Goal: Information Seeking & Learning: Learn about a topic

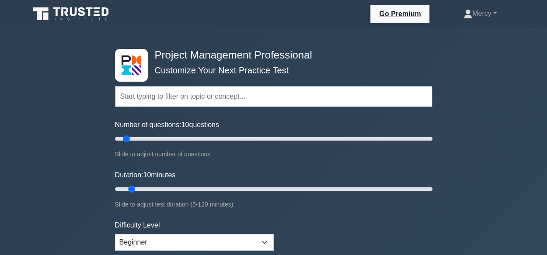
click at [178, 126] on label "Number of questions: 10 questions" at bounding box center [167, 125] width 104 height 10
click at [178, 134] on input "Number of questions: 10 questions" at bounding box center [273, 139] width 317 height 10
click at [157, 238] on select "Beginner Intermediate Expert" at bounding box center [194, 242] width 159 height 17
click at [115, 234] on select "Beginner Intermediate Expert" at bounding box center [194, 242] width 159 height 17
click at [143, 230] on div "Difficulty Level Beginner Intermediate Expert Choose based on your current skil…" at bounding box center [194, 241] width 159 height 43
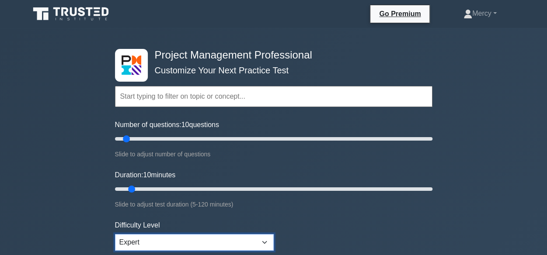
click at [126, 244] on select "Beginner Intermediate Expert" at bounding box center [194, 242] width 159 height 17
click at [115, 234] on select "Beginner Intermediate Expert" at bounding box center [194, 242] width 159 height 17
click at [264, 242] on select "Beginner Intermediate Expert" at bounding box center [194, 242] width 159 height 17
click at [115, 234] on select "Beginner Intermediate Expert" at bounding box center [194, 242] width 159 height 17
select select "expert"
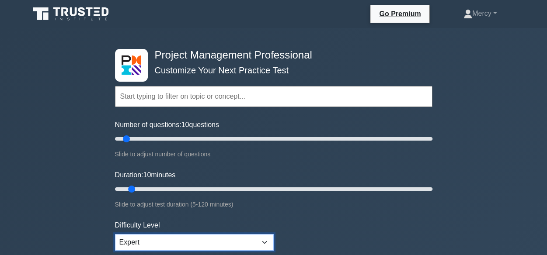
click at [268, 236] on select "Beginner Intermediate Expert" at bounding box center [194, 242] width 159 height 17
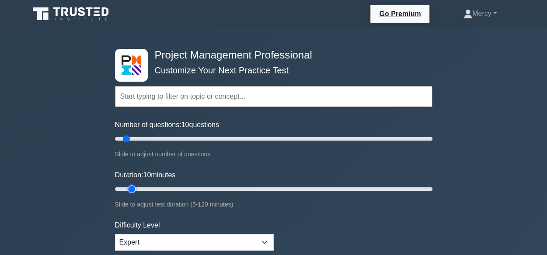
type input "45"
click at [228, 193] on input "Duration: 10 minutes" at bounding box center [273, 189] width 317 height 10
click at [275, 98] on input "text" at bounding box center [273, 96] width 317 height 21
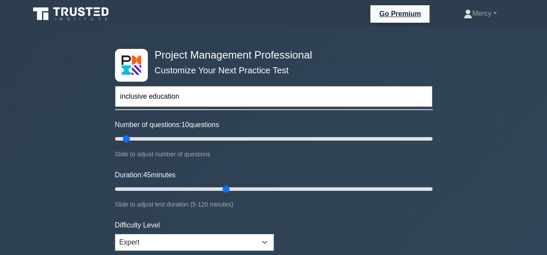
click at [275, 98] on input "inclusive education" at bounding box center [273, 96] width 317 height 21
click at [297, 91] on input "inclusive education" at bounding box center [273, 96] width 317 height 21
type input "inclusive education"
click at [230, 188] on input "Duration: 45 minutes" at bounding box center [273, 189] width 317 height 10
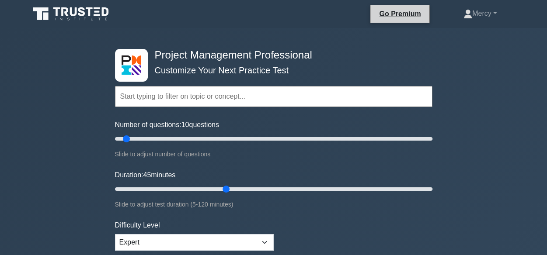
click at [396, 7] on li "Go Premium" at bounding box center [400, 14] width 60 height 18
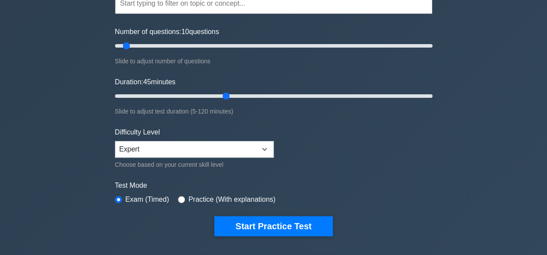
scroll to position [94, 0]
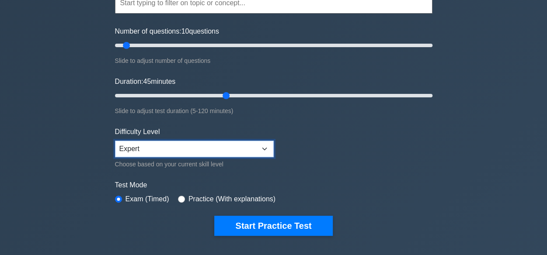
click at [258, 141] on select "Beginner Intermediate Expert" at bounding box center [194, 149] width 159 height 17
select select "beginner"
click at [115, 141] on select "Beginner Intermediate Expert" at bounding box center [194, 149] width 159 height 17
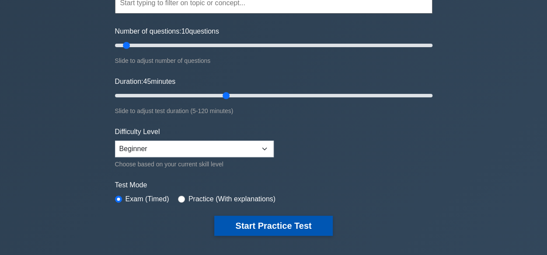
click at [248, 224] on button "Start Practice Test" at bounding box center [273, 226] width 118 height 20
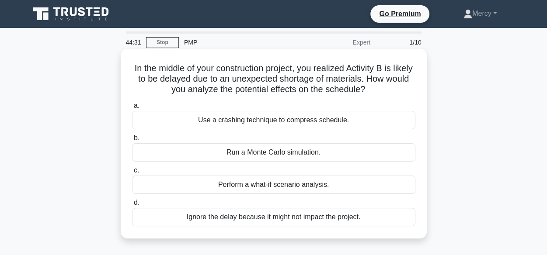
click at [230, 123] on div "Use a crashing technique to compress schedule." at bounding box center [273, 120] width 283 height 18
click at [132, 109] on input "a. Use a crashing technique to compress schedule." at bounding box center [132, 106] width 0 height 6
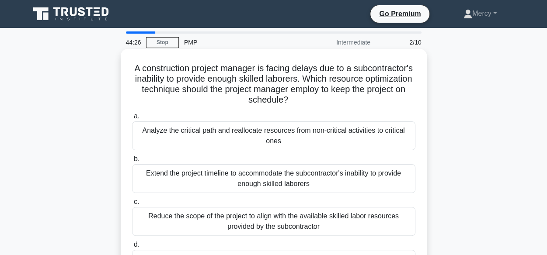
click at [219, 134] on div "Analyze the critical path and reallocate resources from non-critical activities…" at bounding box center [273, 136] width 283 height 29
click at [132, 119] on input "a. Analyze the critical path and reallocate resources from non-critical activit…" at bounding box center [132, 117] width 0 height 6
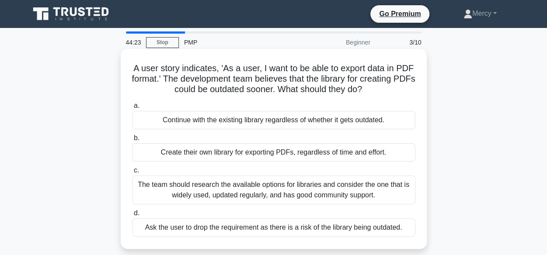
click at [213, 70] on h5 "A user story indicates, 'As a user, I want to be able to export data in PDF for…" at bounding box center [273, 79] width 285 height 32
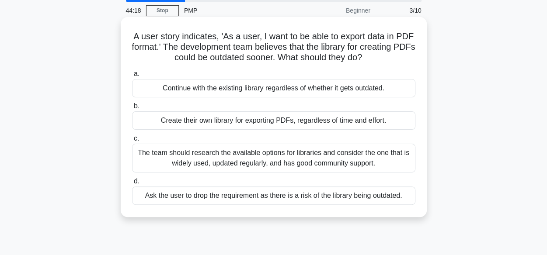
scroll to position [31, 0]
click at [165, 154] on div "The team should research the available options for libraries and consider the o…" at bounding box center [273, 158] width 283 height 29
click at [132, 142] on input "c. The team should research the available options for libraries and consider th…" at bounding box center [132, 139] width 0 height 6
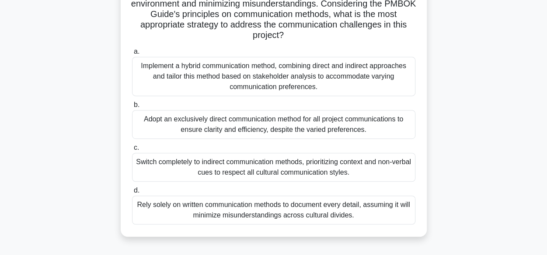
scroll to position [183, 0]
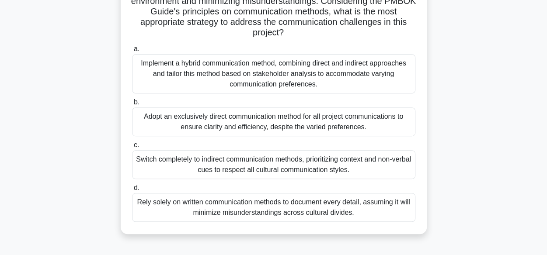
click at [160, 74] on div "Implement a hybrid communication method, combining direct and indirect approach…" at bounding box center [273, 73] width 283 height 39
click at [132, 52] on input "a. Implement a hybrid communication method, combining direct and indirect appro…" at bounding box center [132, 49] width 0 height 6
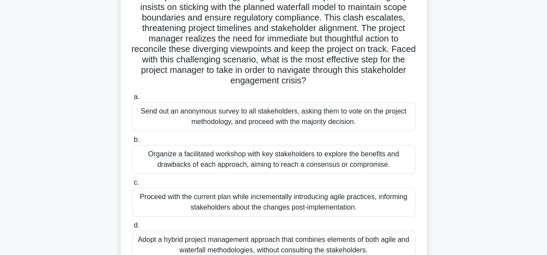
scroll to position [117, 0]
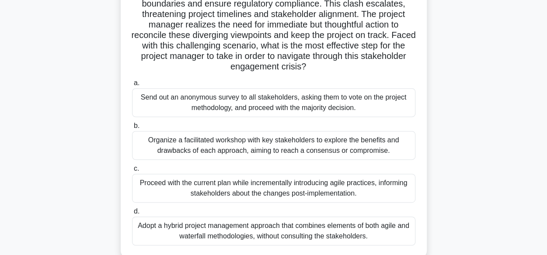
click at [155, 140] on div "Organize a facilitated workshop with key stakeholders to explore the benefits a…" at bounding box center [273, 145] width 283 height 29
click at [132, 129] on input "b. Organize a facilitated workshop with key stakeholders to explore the benefit…" at bounding box center [132, 126] width 0 height 6
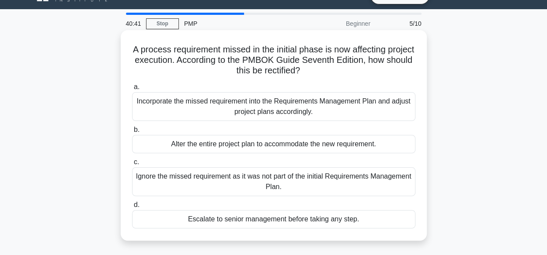
scroll to position [0, 0]
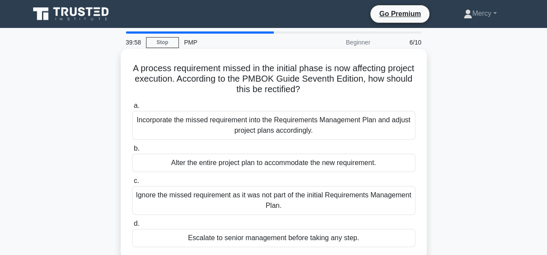
click at [150, 119] on div "Incorporate the missed requirement into the Requirements Management Plan and ad…" at bounding box center [273, 125] width 283 height 29
click at [132, 109] on input "a. Incorporate the missed requirement into the Requirements Management Plan and…" at bounding box center [132, 106] width 0 height 6
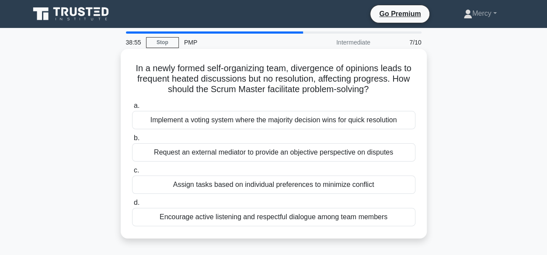
click at [153, 114] on div "Implement a voting system where the majority decision wins for quick resolution" at bounding box center [273, 120] width 283 height 18
click at [132, 109] on input "a. Implement a voting system where the majority decision wins for quick resolut…" at bounding box center [132, 106] width 0 height 6
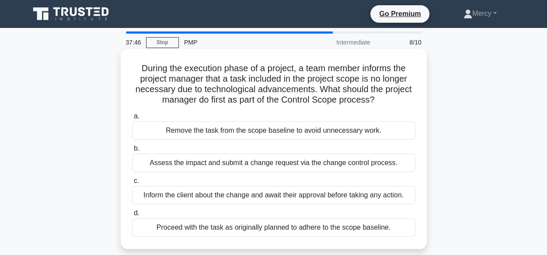
click at [153, 196] on div "Inform the client about the change and await their approval before taking any a…" at bounding box center [273, 195] width 283 height 18
click at [132, 184] on input "c. Inform the client about the change and await their approval before taking an…" at bounding box center [132, 181] width 0 height 6
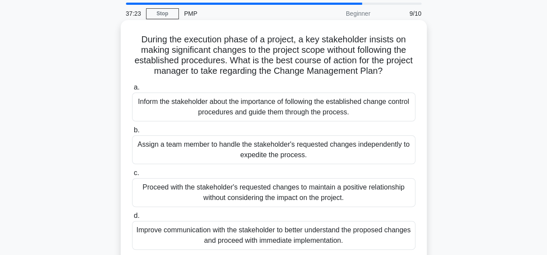
scroll to position [30, 0]
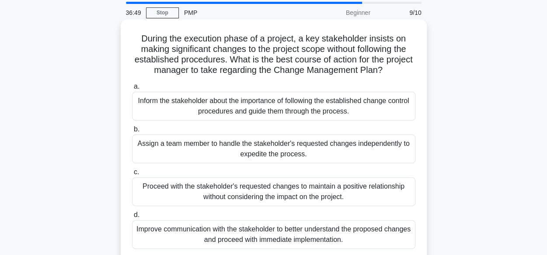
click at [155, 111] on div "Inform the stakeholder about the importance of following the established change…" at bounding box center [273, 106] width 283 height 29
click at [132, 90] on input "a. Inform the stakeholder about the importance of following the established cha…" at bounding box center [132, 87] width 0 height 6
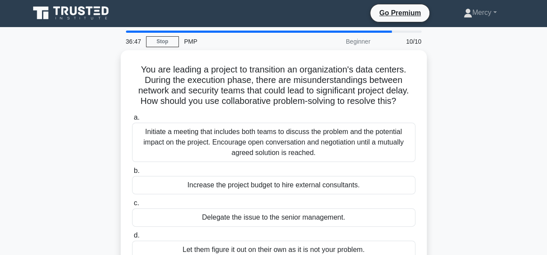
scroll to position [0, 0]
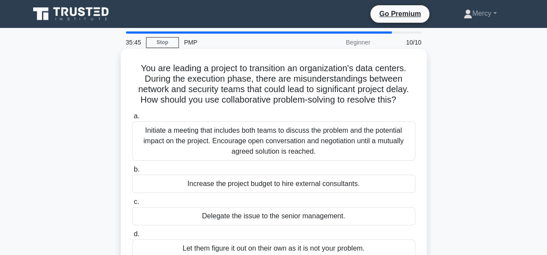
click at [146, 137] on div "Initiate a meeting that includes both teams to discuss the problem and the pote…" at bounding box center [273, 141] width 283 height 39
click at [132, 119] on input "a. Initiate a meeting that includes both teams to discuss the problem and the p…" at bounding box center [132, 117] width 0 height 6
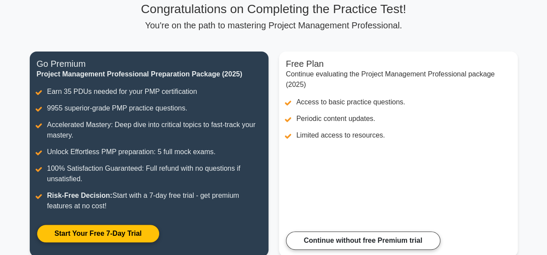
scroll to position [69, 0]
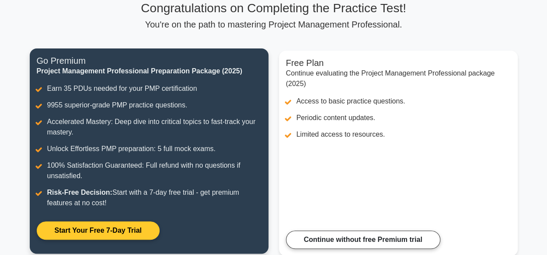
click at [160, 222] on link "Start Your Free 7-Day Trial" at bounding box center [98, 231] width 123 height 18
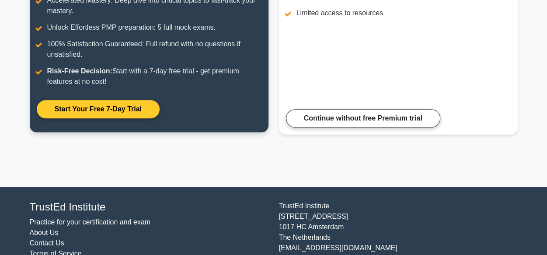
scroll to position [191, 0]
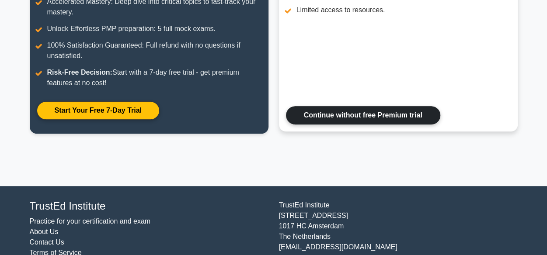
click at [312, 113] on link "Continue without free Premium trial" at bounding box center [363, 115] width 154 height 18
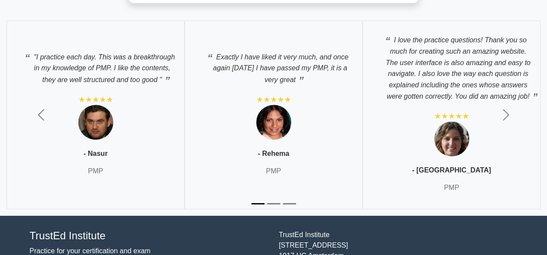
scroll to position [3403, 0]
